Goal: Task Accomplishment & Management: Manage account settings

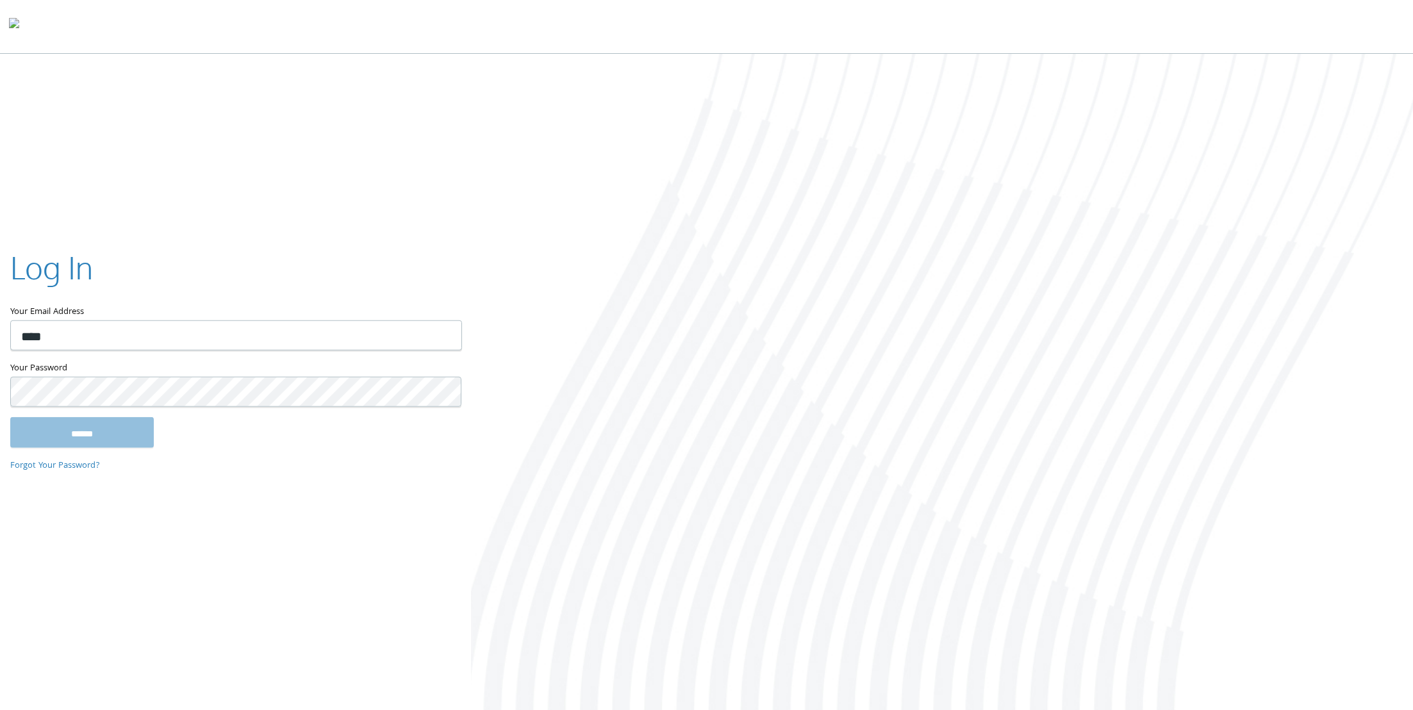
type input "**********"
click at [10, 417] on input "******" at bounding box center [82, 432] width 144 height 31
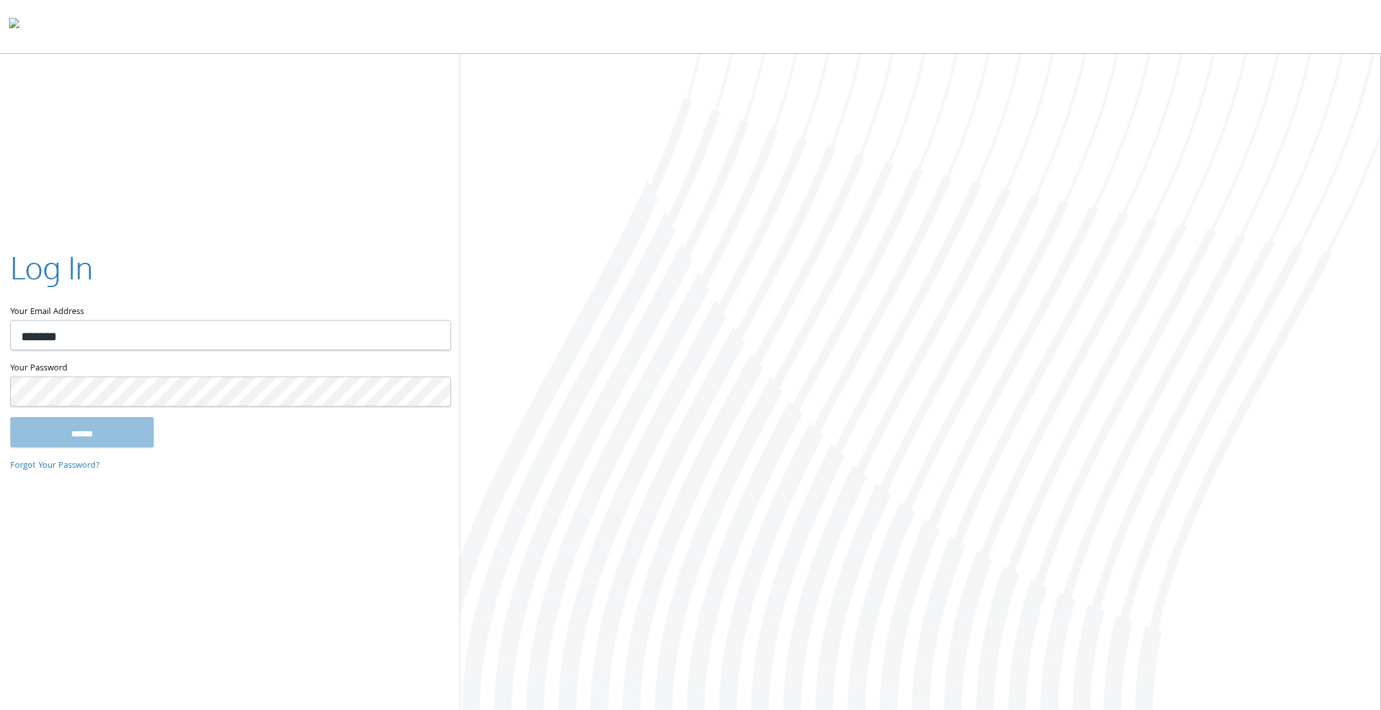
type input "**********"
click at [10, 417] on input "******" at bounding box center [82, 432] width 144 height 31
